Goal: Find specific page/section: Find specific page/section

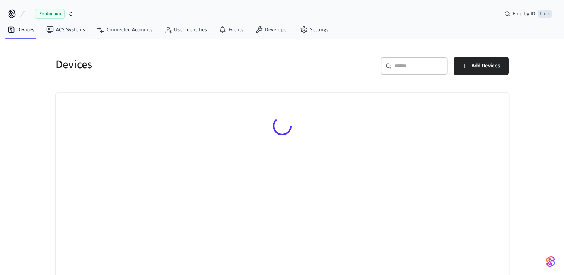
click at [55, 11] on span "Production" at bounding box center [50, 14] width 30 height 10
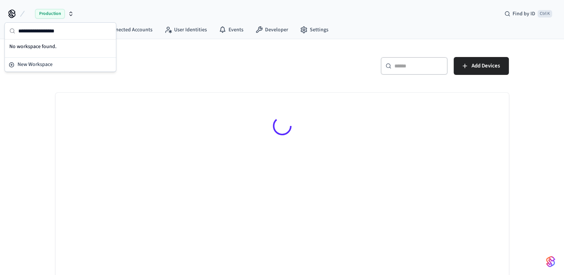
click at [182, 56] on div "Devices" at bounding box center [162, 64] width 231 height 33
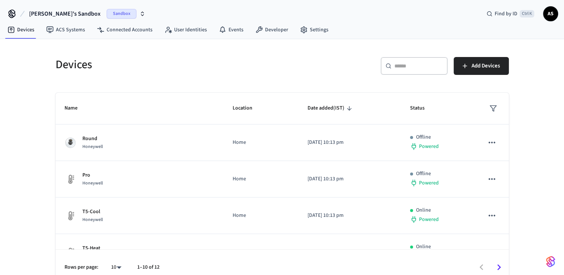
click at [41, 10] on span "[PERSON_NAME]'s Sandbox" at bounding box center [65, 13] width 72 height 9
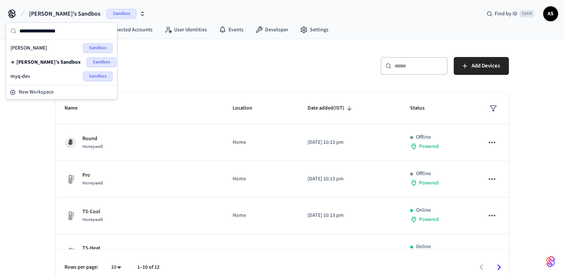
click at [57, 75] on div "myq-dev Sandbox" at bounding box center [61, 77] width 102 height 10
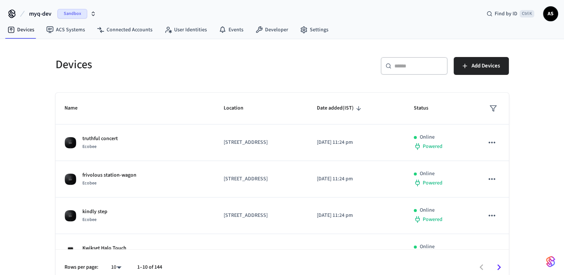
click at [417, 74] on div "​ ​" at bounding box center [413, 67] width 67 height 21
click at [417, 69] on input "text" at bounding box center [418, 65] width 48 height 7
paste input "**********"
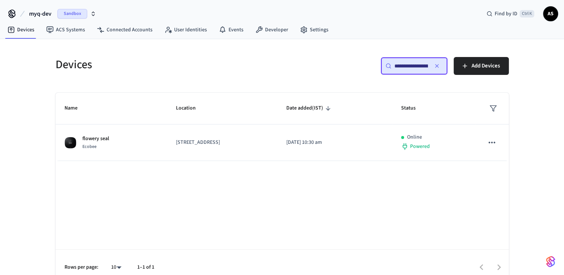
scroll to position [0, 59]
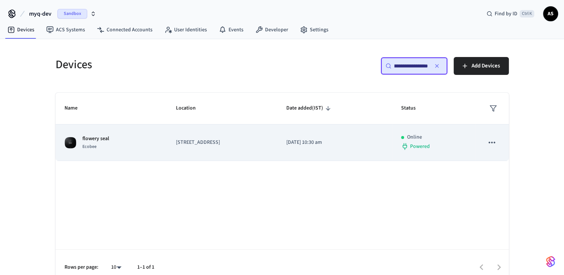
type input "**********"
click at [195, 143] on p "[STREET_ADDRESS]" at bounding box center [222, 143] width 92 height 8
drag, startPoint x: 195, startPoint y: 143, endPoint x: 170, endPoint y: 141, distance: 25.4
click at [176, 141] on p "[STREET_ADDRESS]" at bounding box center [222, 143] width 92 height 8
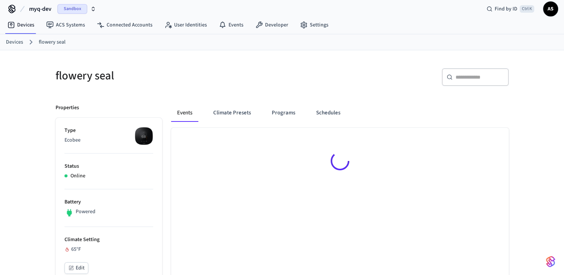
scroll to position [112, 0]
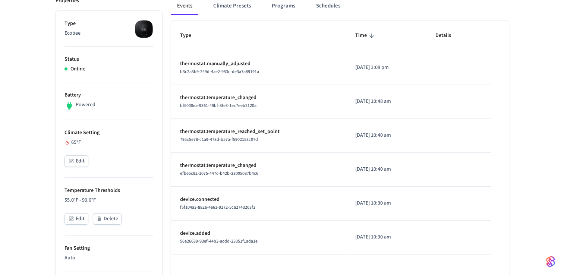
click at [3, 178] on div "flowery seal ​ ​ Properties Type Ecobee Status Online Battery Powered Climate S…" at bounding box center [282, 260] width 564 height 635
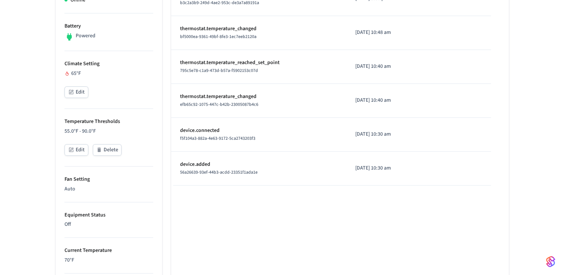
scroll to position [186, 0]
